Goal: Find specific page/section: Find specific page/section

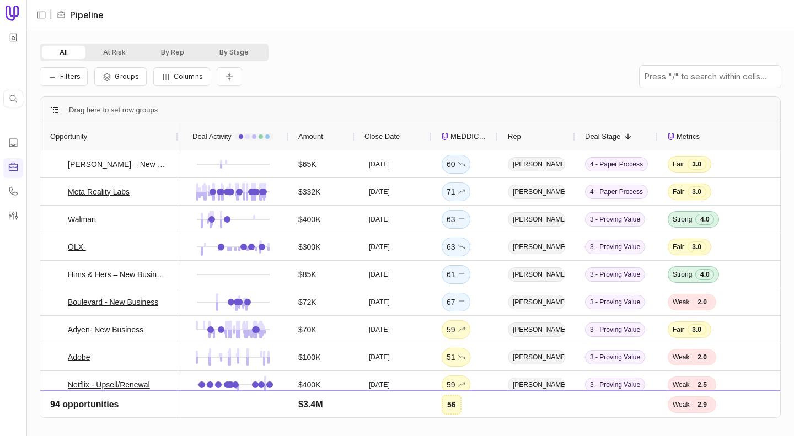
click at [348, 44] on div "All At Risk By Rep By Stage" at bounding box center [410, 53] width 741 height 18
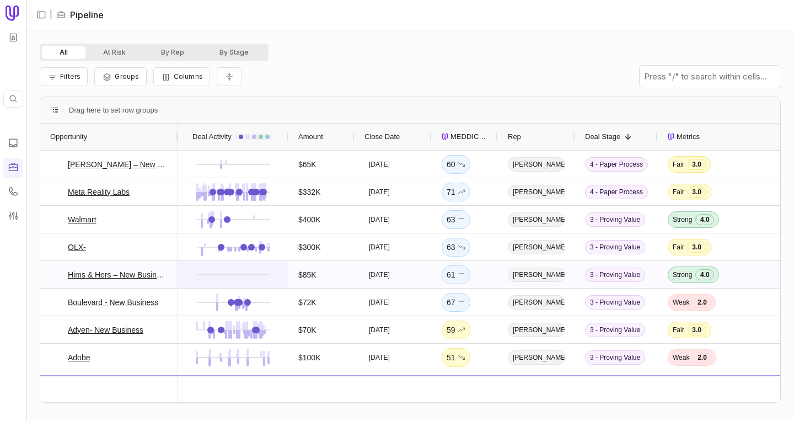
click at [180, 271] on div at bounding box center [233, 274] width 110 height 27
